Goal: Information Seeking & Learning: Learn about a topic

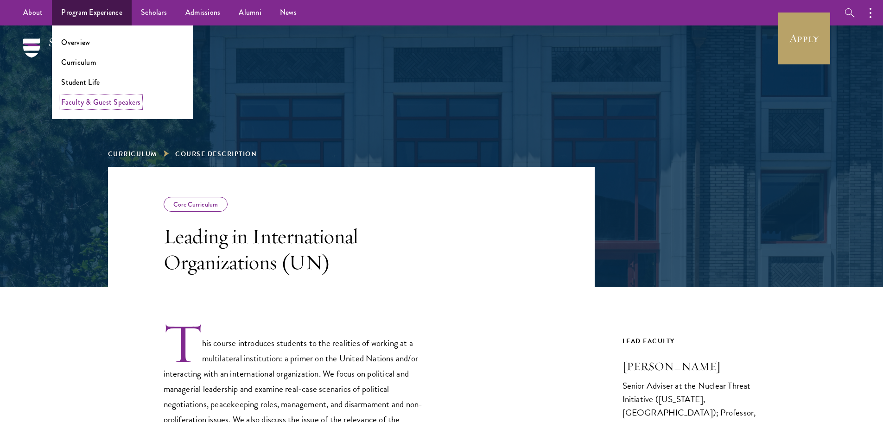
click at [95, 102] on link "Faculty & Guest Speakers" at bounding box center [100, 102] width 79 height 11
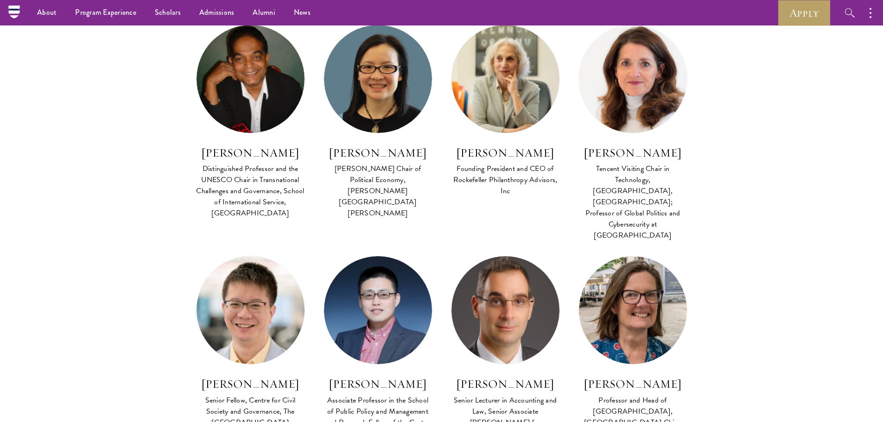
scroll to position [185, 0]
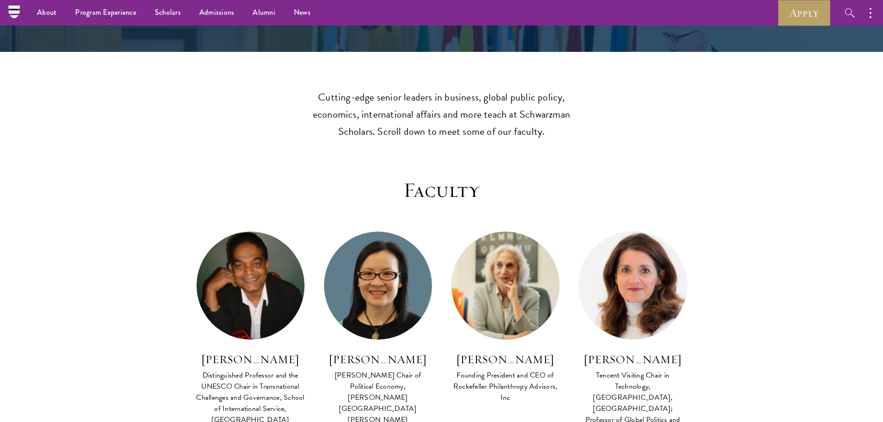
click at [0, 0] on ul "Overview Curriculum Student Life Faculty & Guest Speakers" at bounding box center [0, 0] width 0 height 0
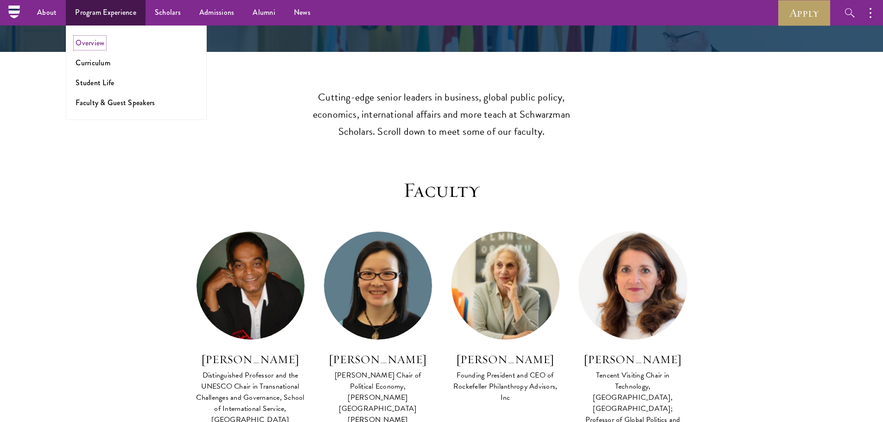
click at [95, 46] on link "Overview" at bounding box center [90, 43] width 29 height 11
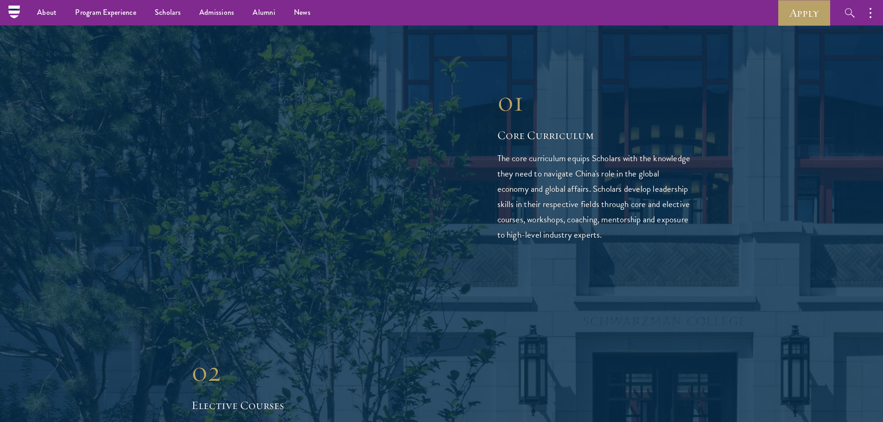
scroll to position [742, 0]
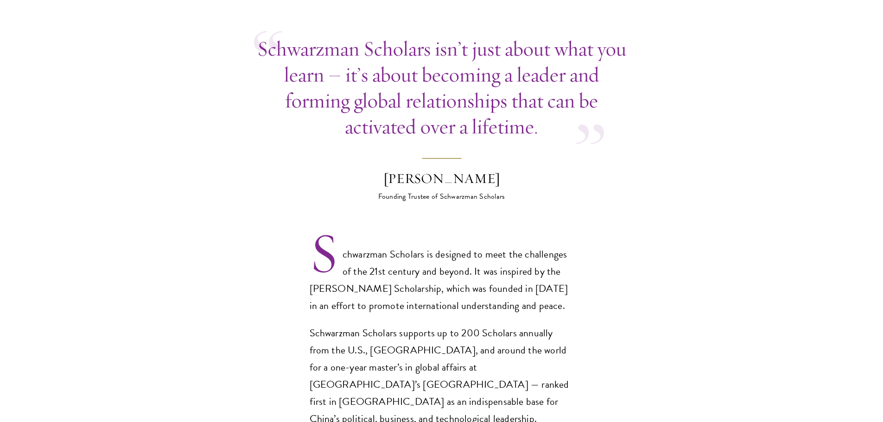
scroll to position [696, 0]
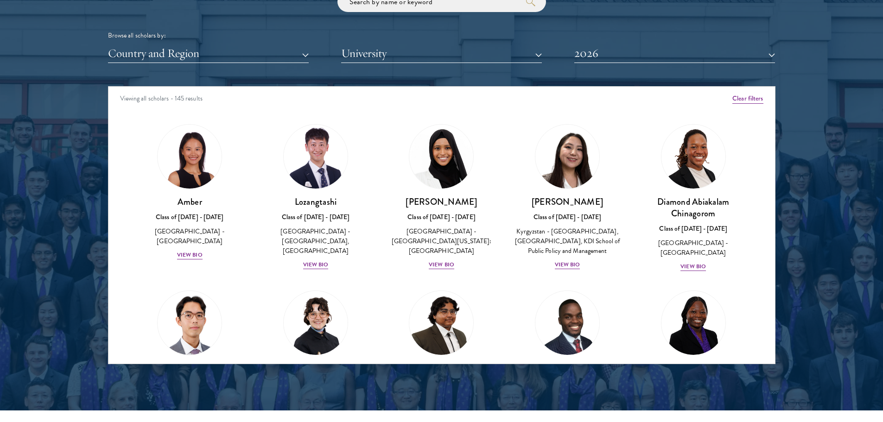
scroll to position [1145, 0]
